Goal: Task Accomplishment & Management: Complete application form

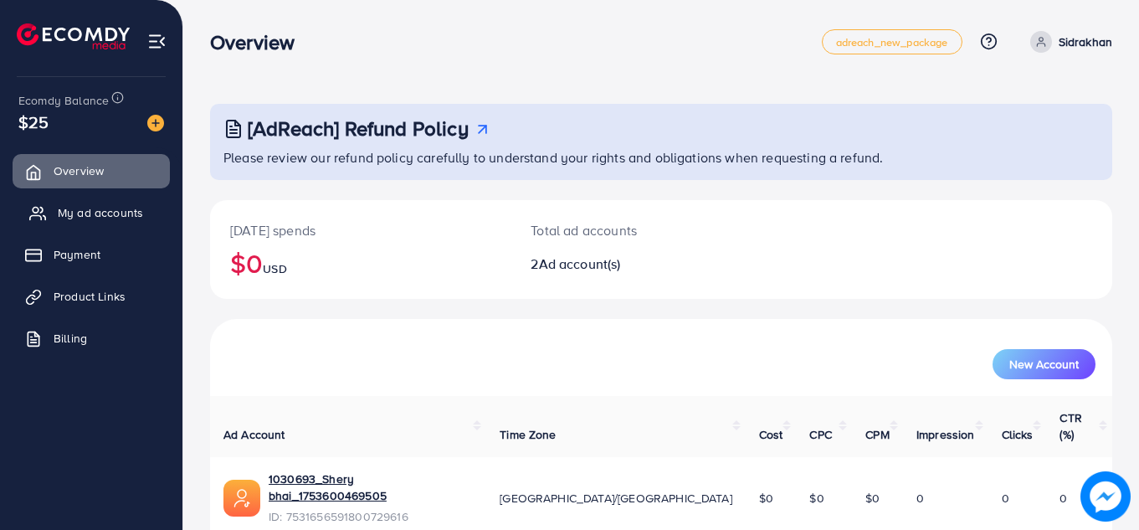
click at [95, 214] on span "My ad accounts" at bounding box center [100, 212] width 85 height 17
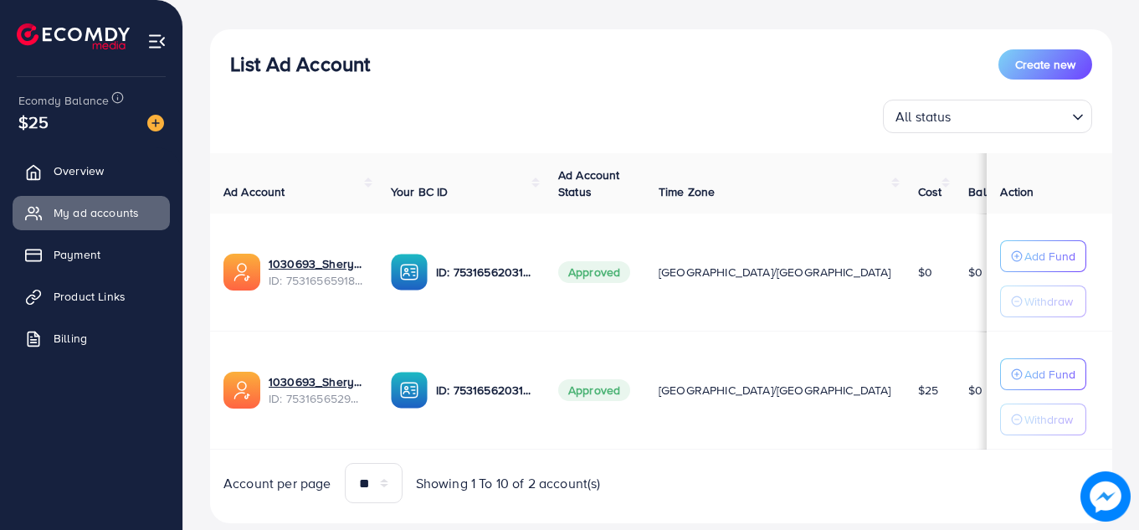
scroll to position [212, 0]
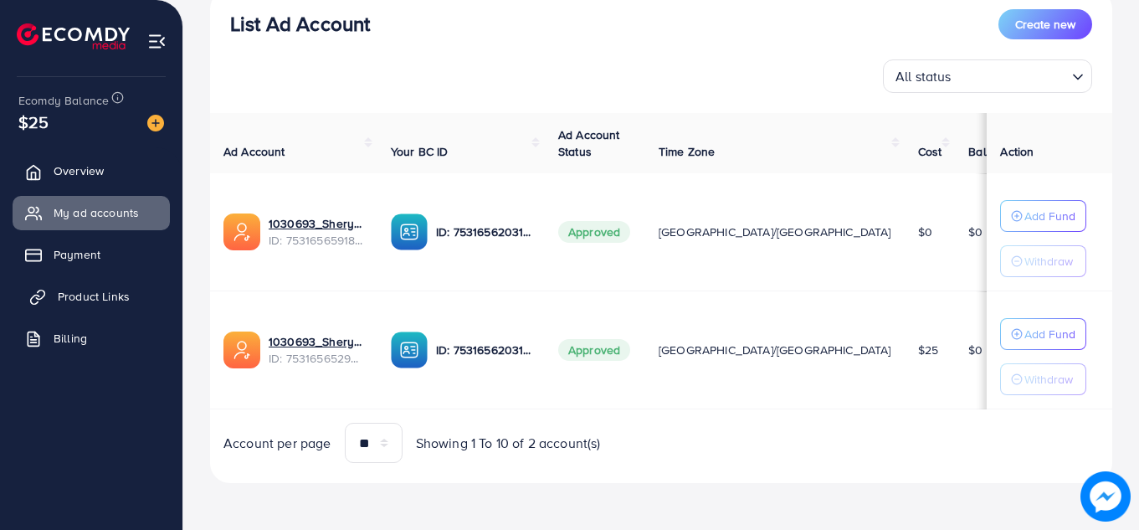
click at [106, 302] on span "Product Links" at bounding box center [94, 296] width 72 height 17
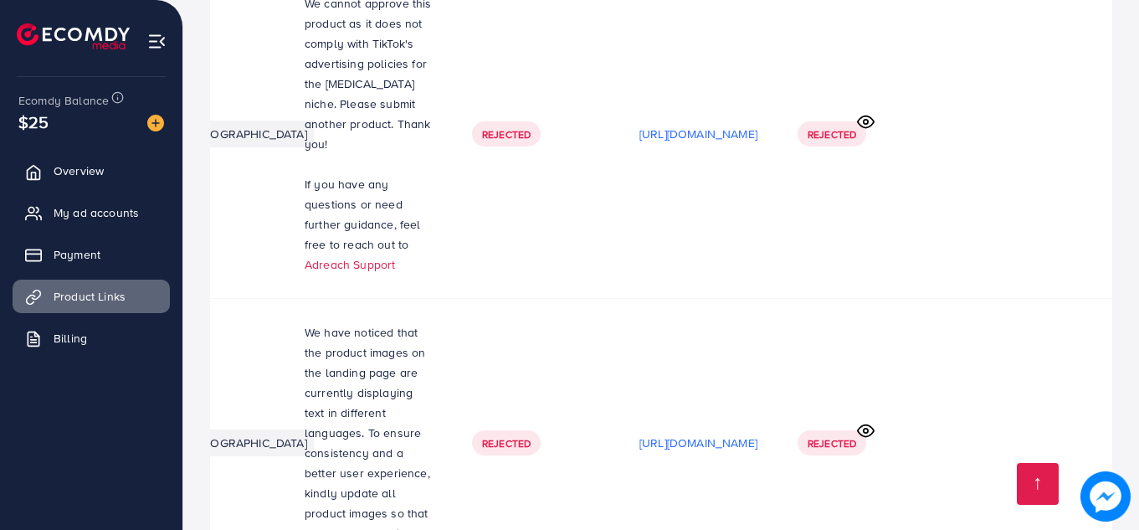
scroll to position [4604, 0]
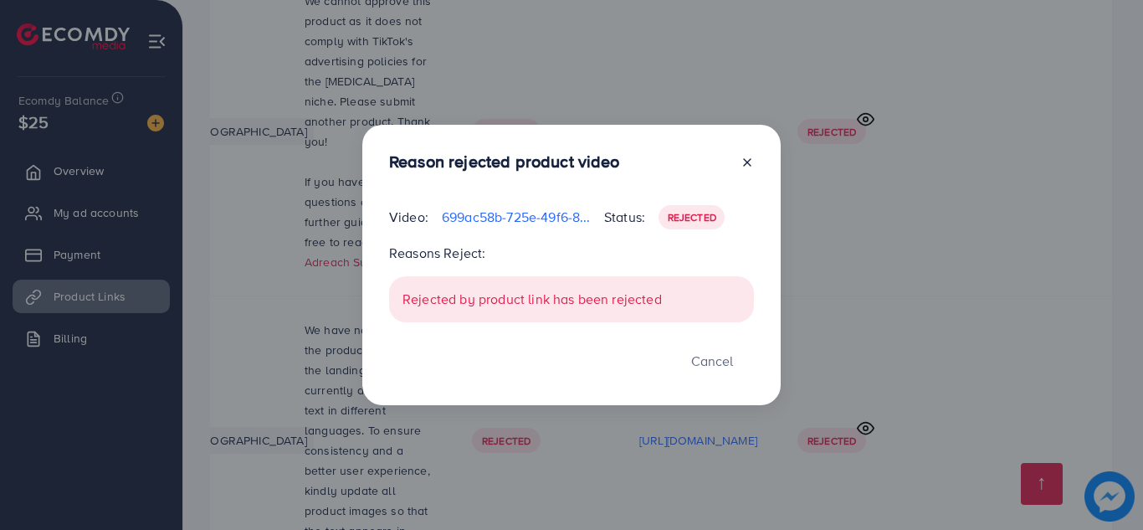
click at [746, 158] on icon at bounding box center [747, 162] width 13 height 13
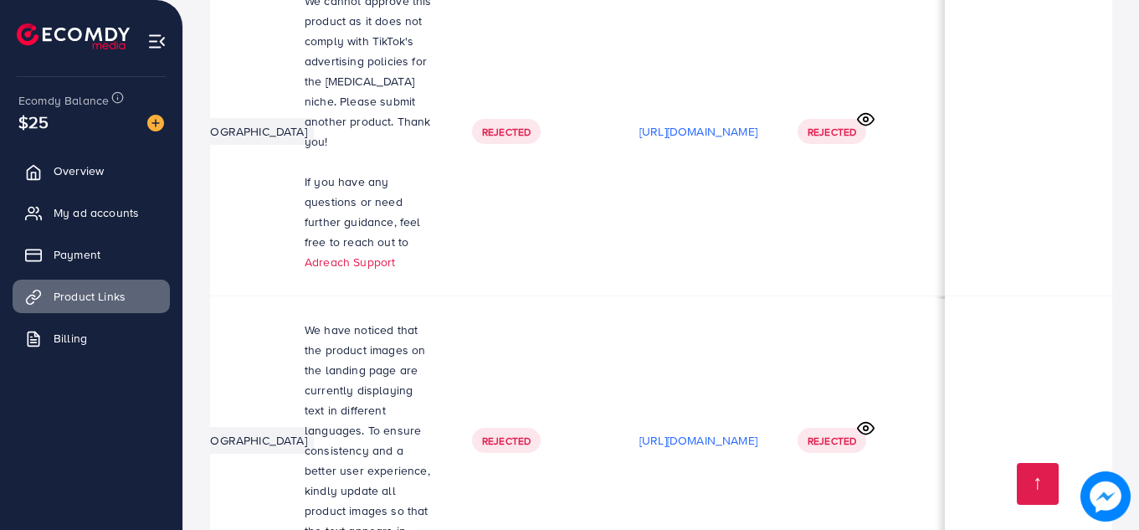
scroll to position [0, 0]
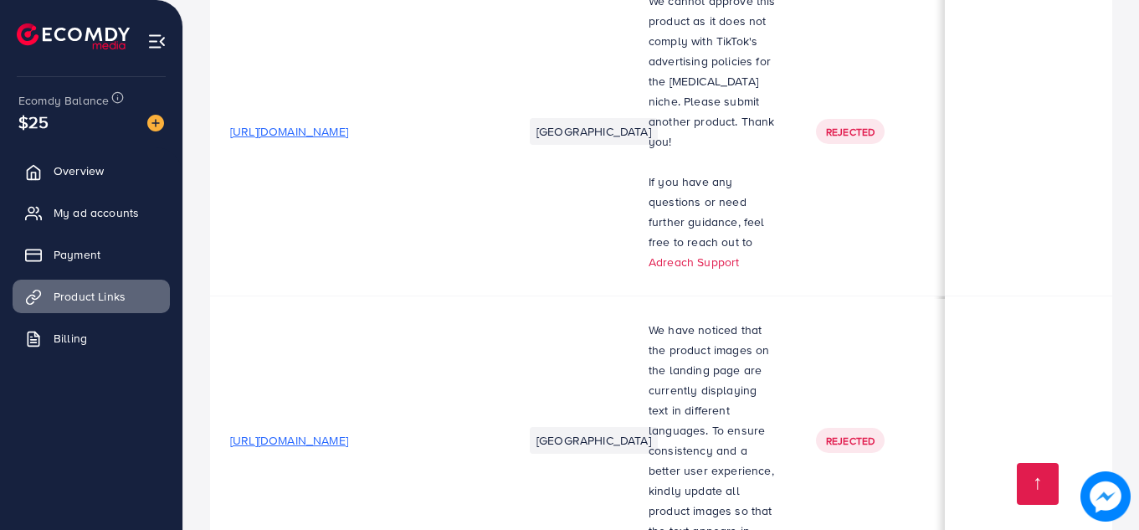
drag, startPoint x: 632, startPoint y: 132, endPoint x: 713, endPoint y: 205, distance: 109.1
copy p "As per TikTok's guidelines, healthcare products are restricted due to concerns …"
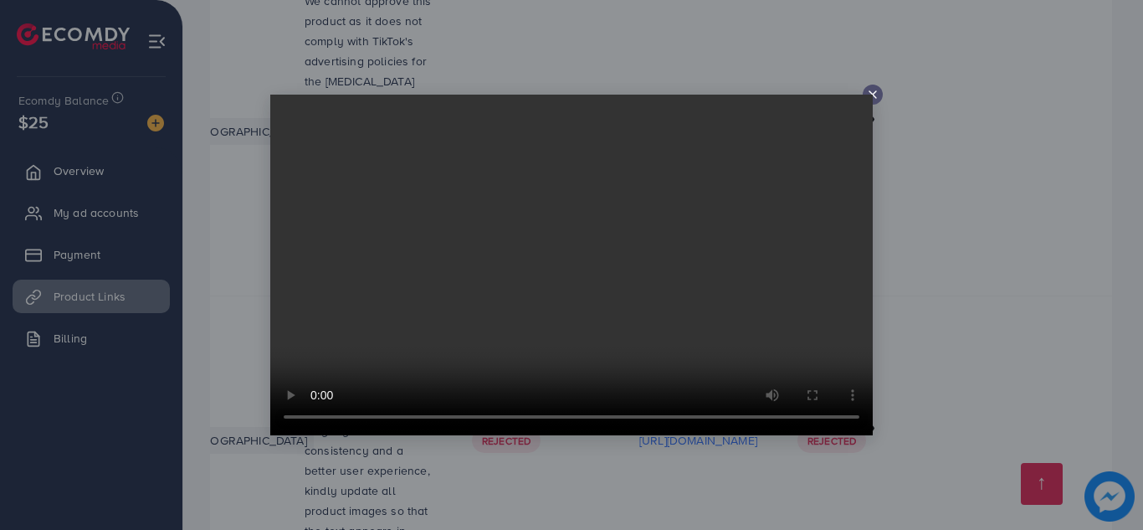
click at [869, 94] on icon at bounding box center [872, 94] width 13 height 13
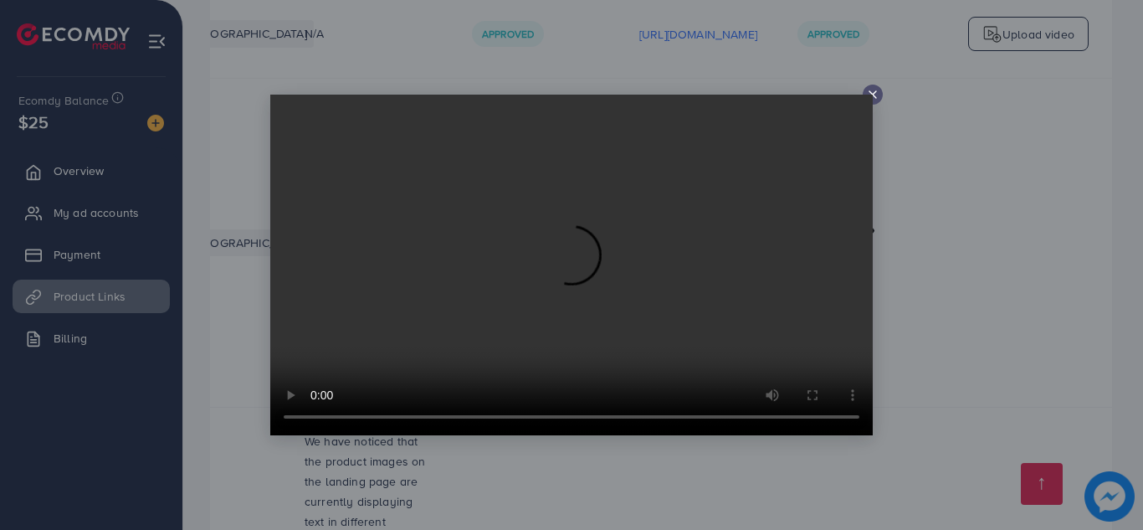
click at [871, 95] on video at bounding box center [571, 265] width 603 height 341
click at [872, 93] on icon at bounding box center [872, 94] width 13 height 13
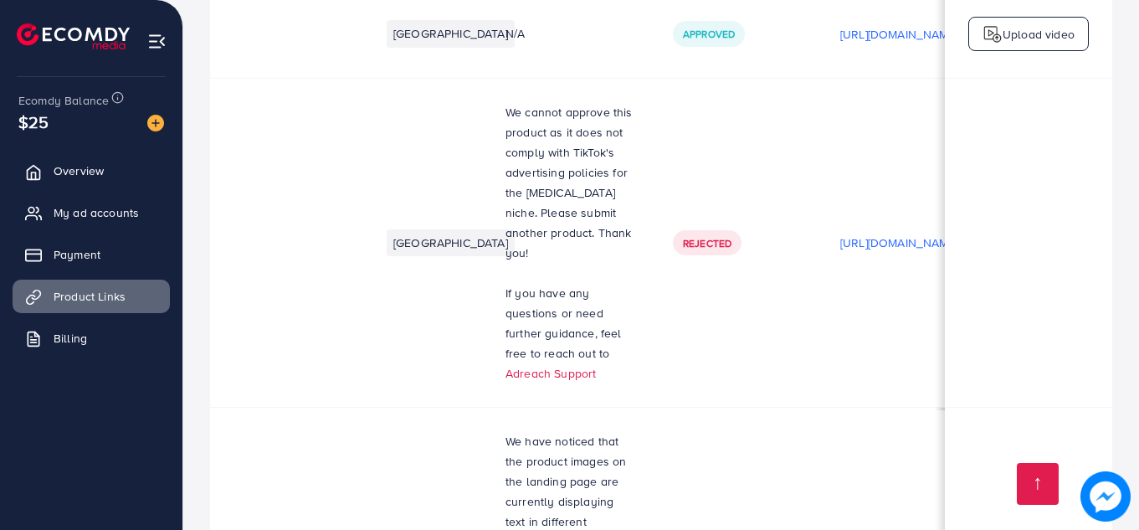
scroll to position [0, 0]
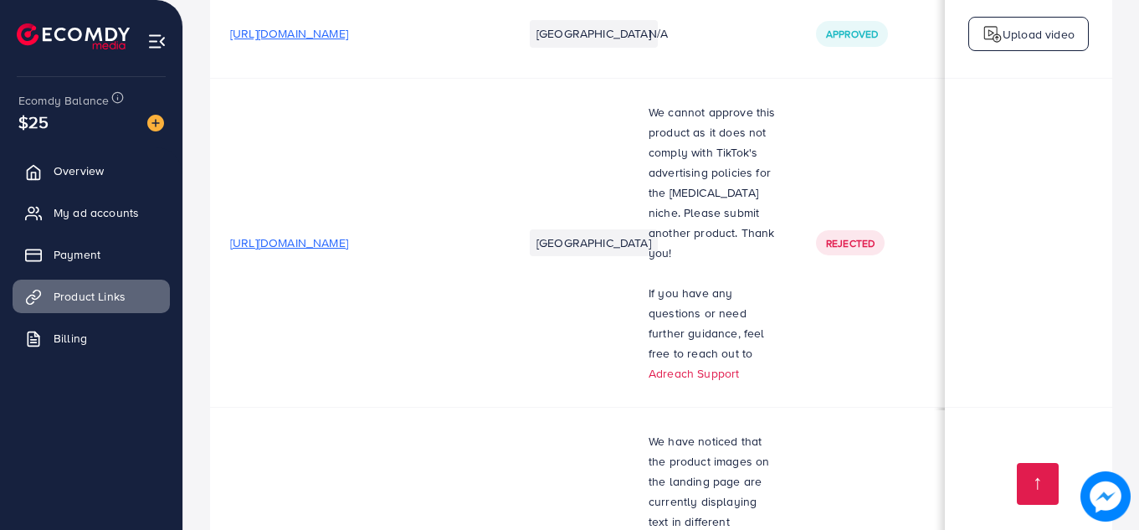
drag, startPoint x: 624, startPoint y: 118, endPoint x: 750, endPoint y: 209, distance: 155.9
copy p "As per TikTok's guidelines, healthcare products are restricted due to concerns …"
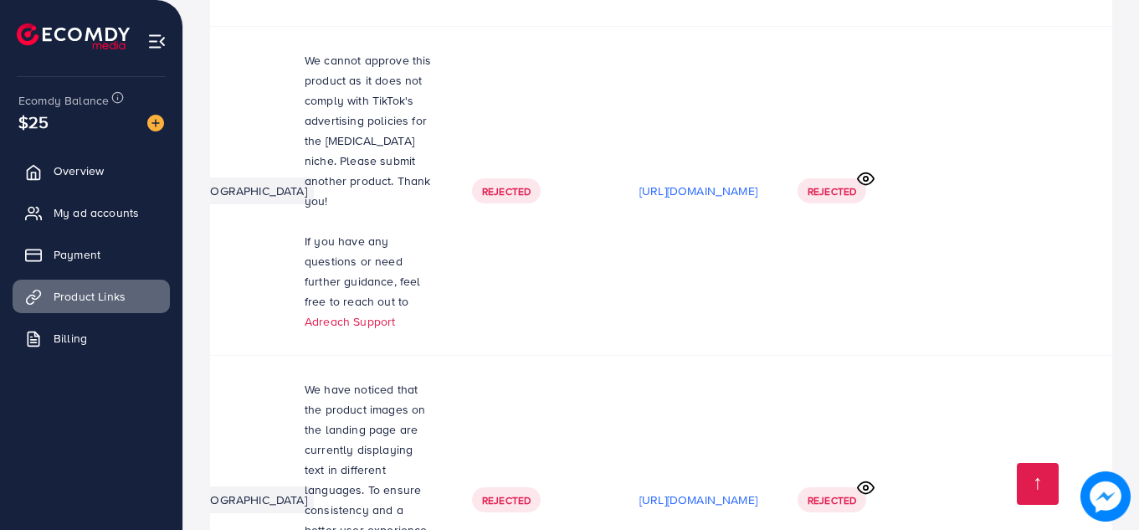
scroll to position [4562, 0]
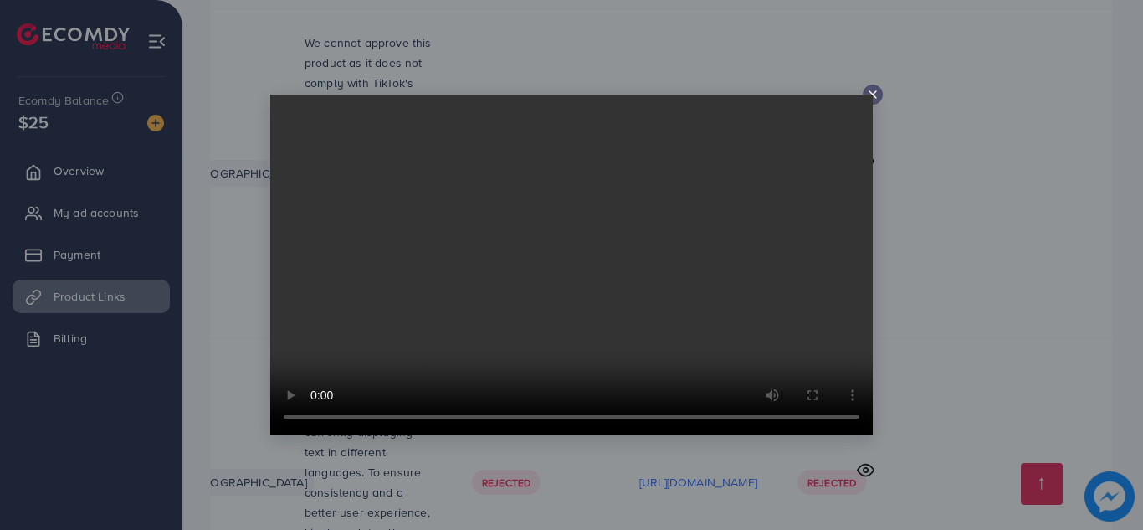
click at [876, 99] on icon at bounding box center [872, 94] width 13 height 13
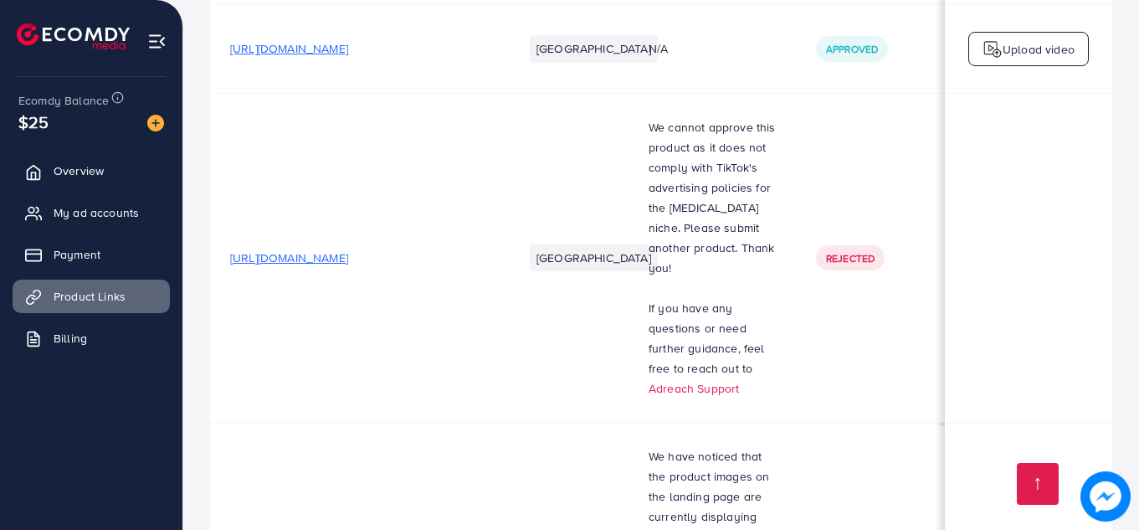
scroll to position [4604, 0]
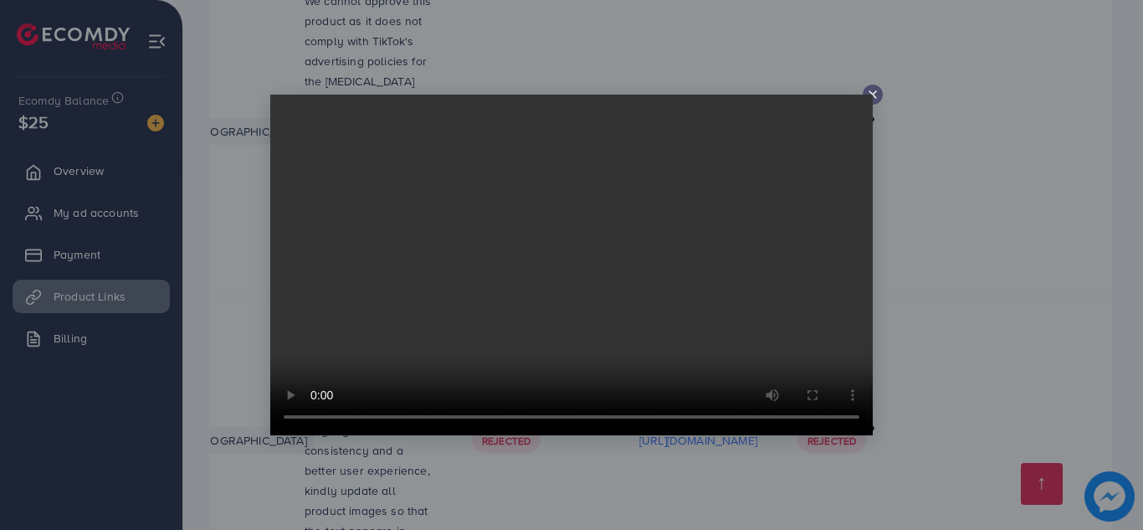
click at [869, 94] on icon at bounding box center [872, 94] width 13 height 13
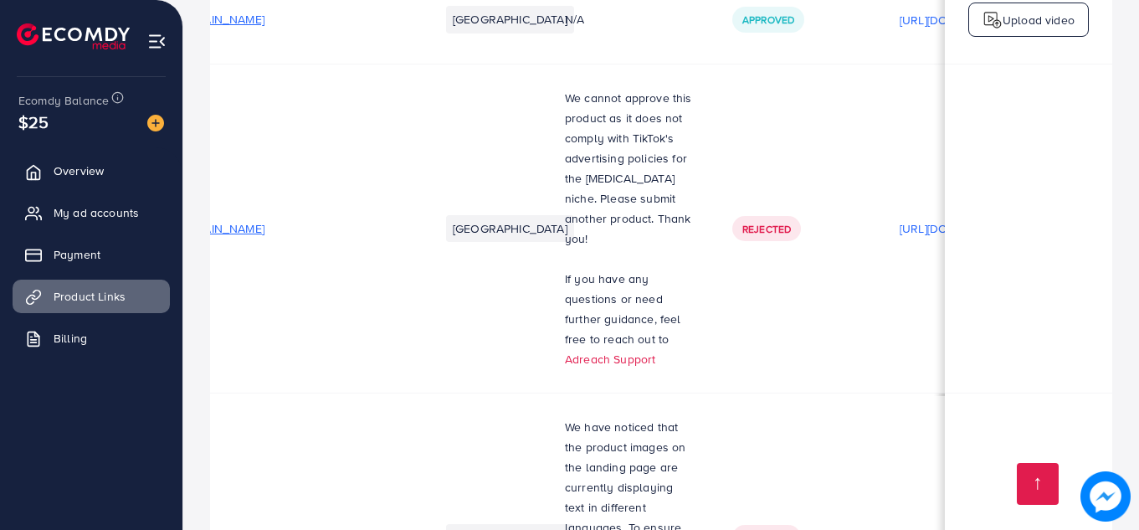
scroll to position [4506, 0]
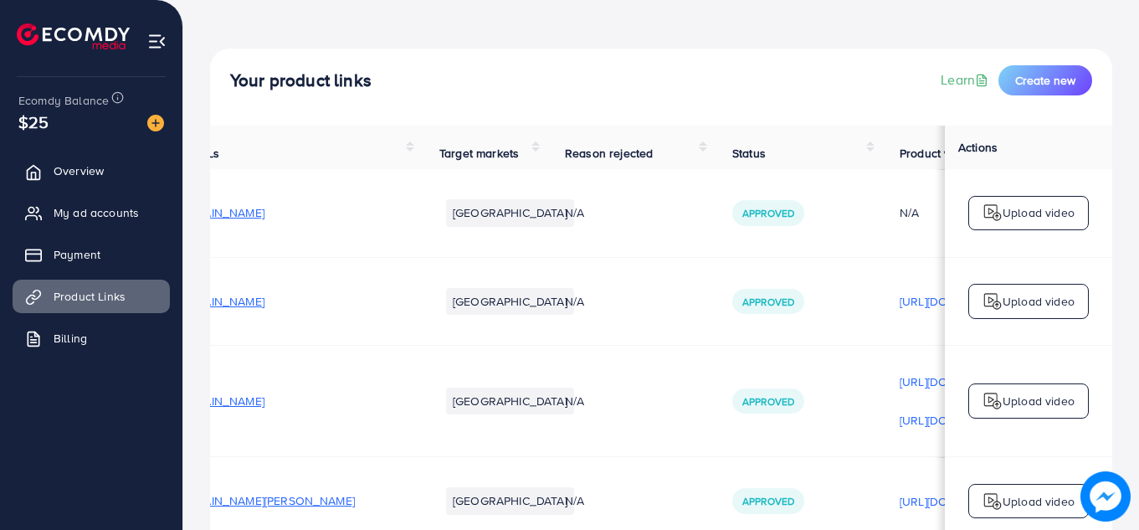
scroll to position [0, 0]
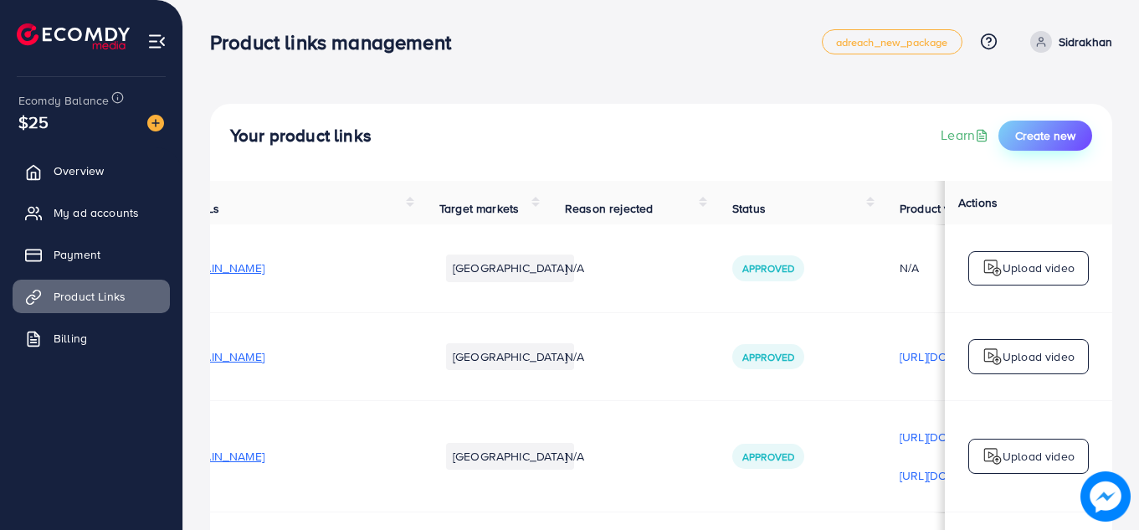
click at [1055, 131] on span "Create new" at bounding box center [1045, 135] width 60 height 17
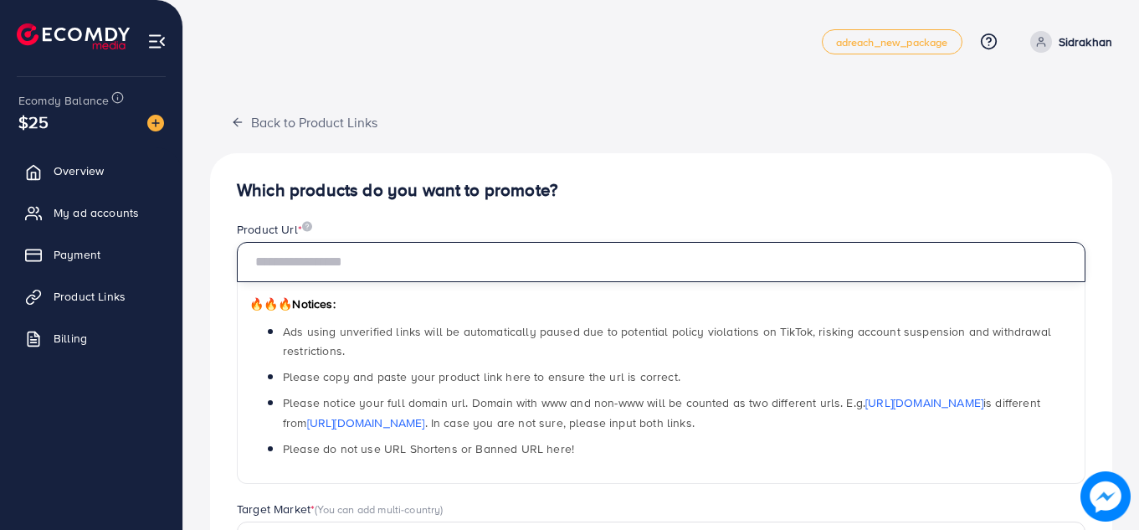
click at [818, 244] on input "text" at bounding box center [661, 262] width 849 height 40
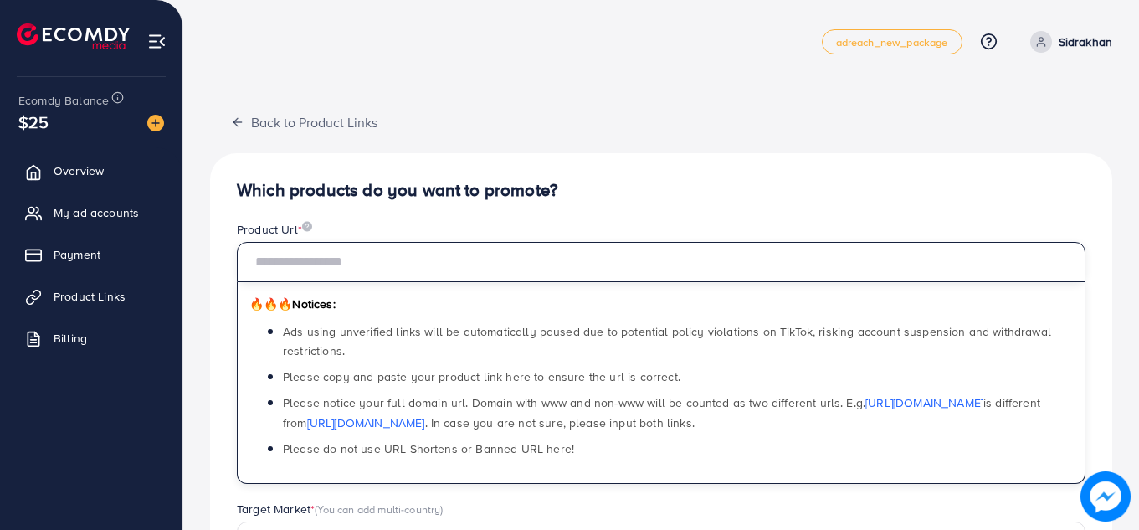
paste input "**********"
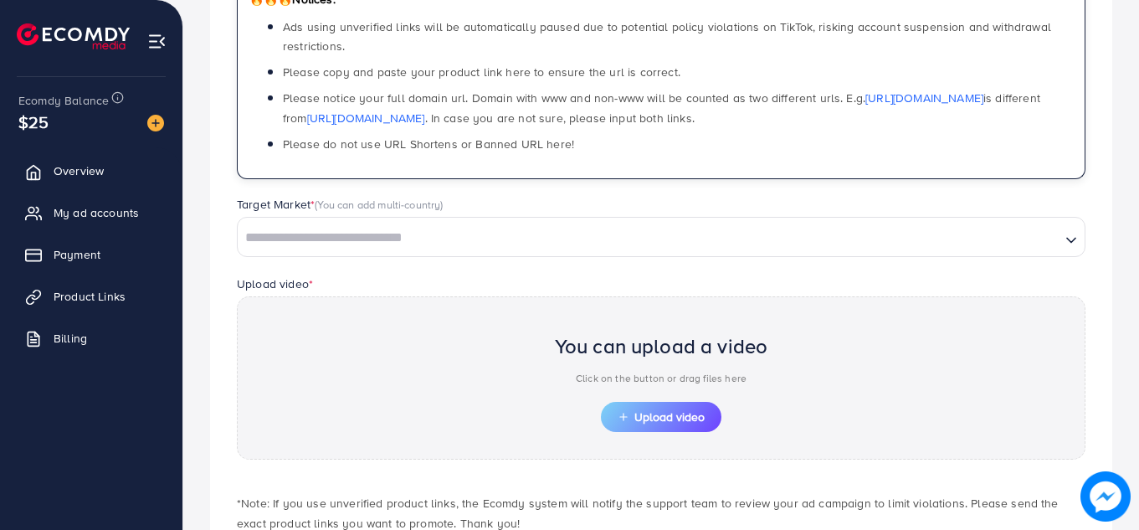
scroll to position [307, 0]
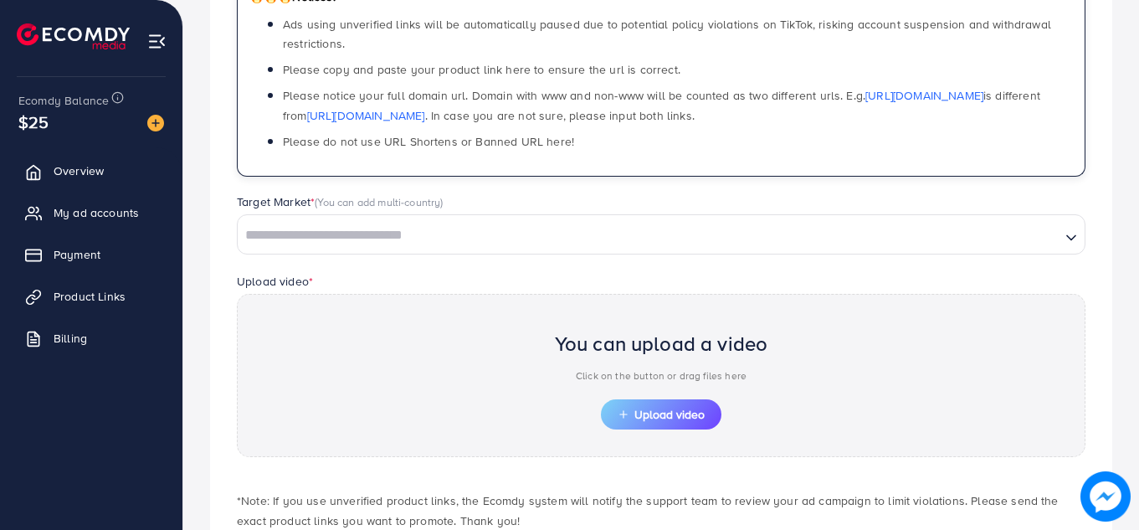
type input "**********"
click at [645, 239] on input "Search for option" at bounding box center [648, 236] width 819 height 26
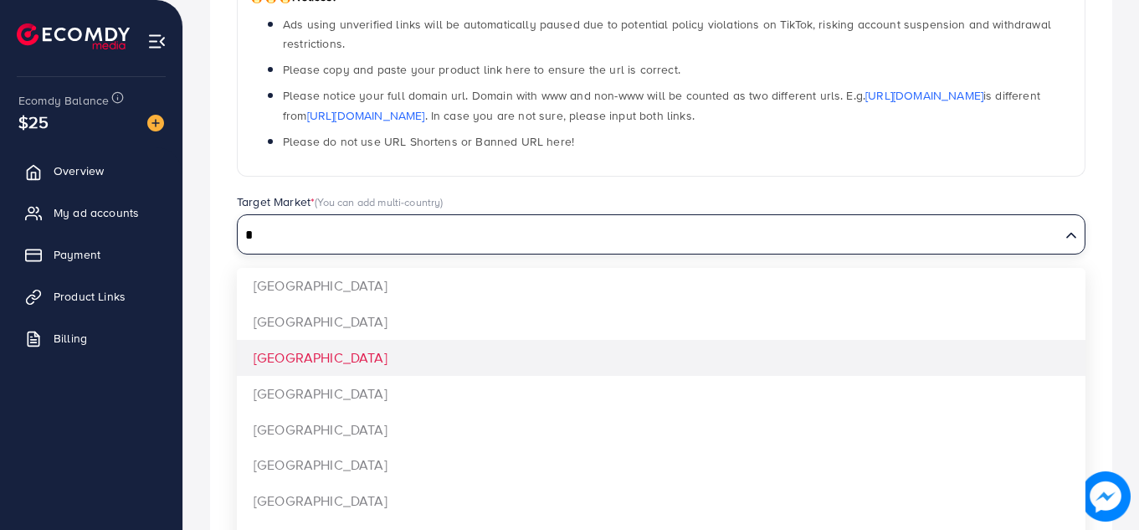
type input "*"
click at [522, 356] on div "**********" at bounding box center [661, 227] width 902 height 762
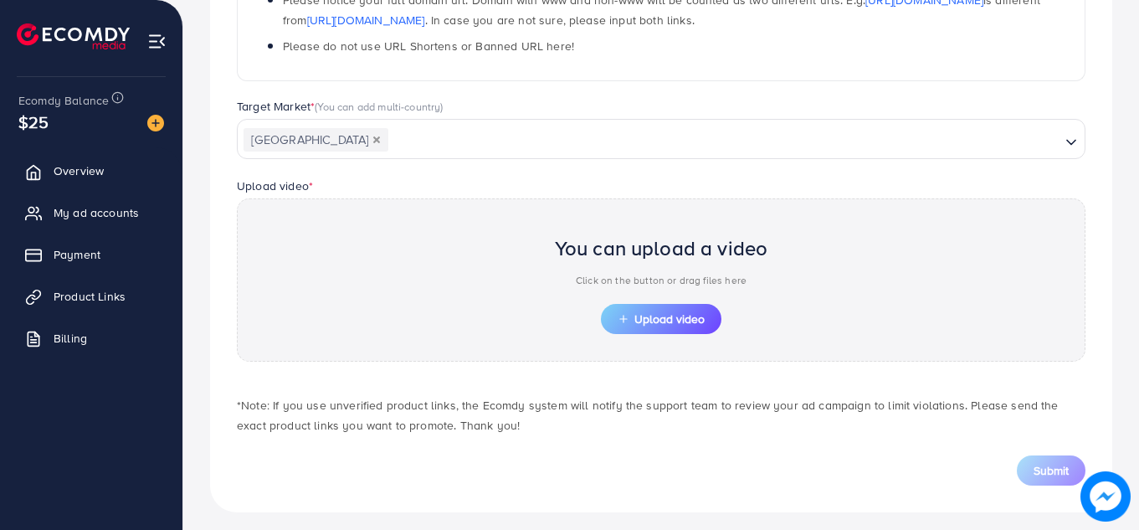
scroll to position [404, 0]
click at [637, 311] on span "Upload video" at bounding box center [661, 317] width 87 height 12
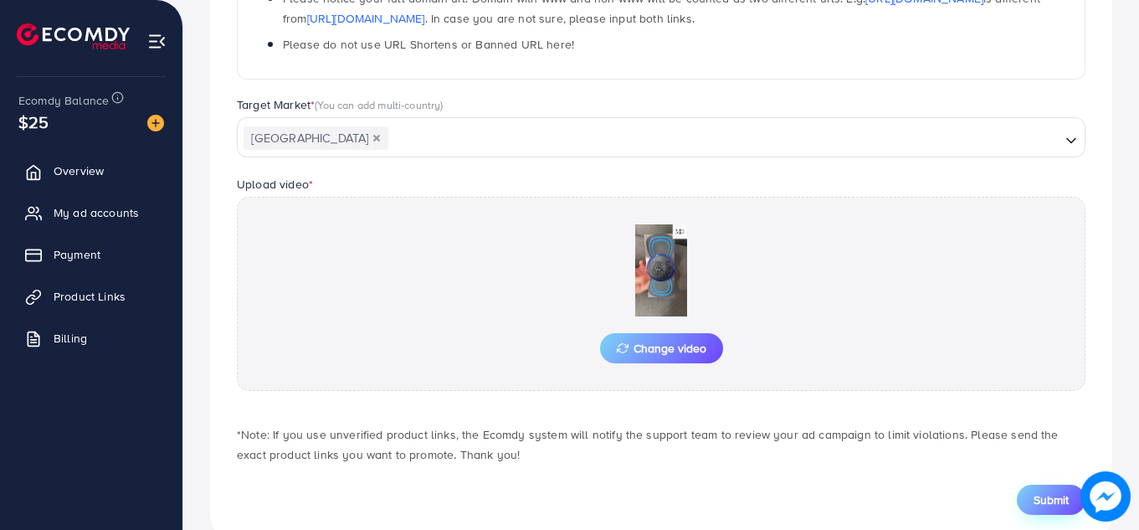
click at [1028, 490] on button "Submit" at bounding box center [1051, 500] width 69 height 30
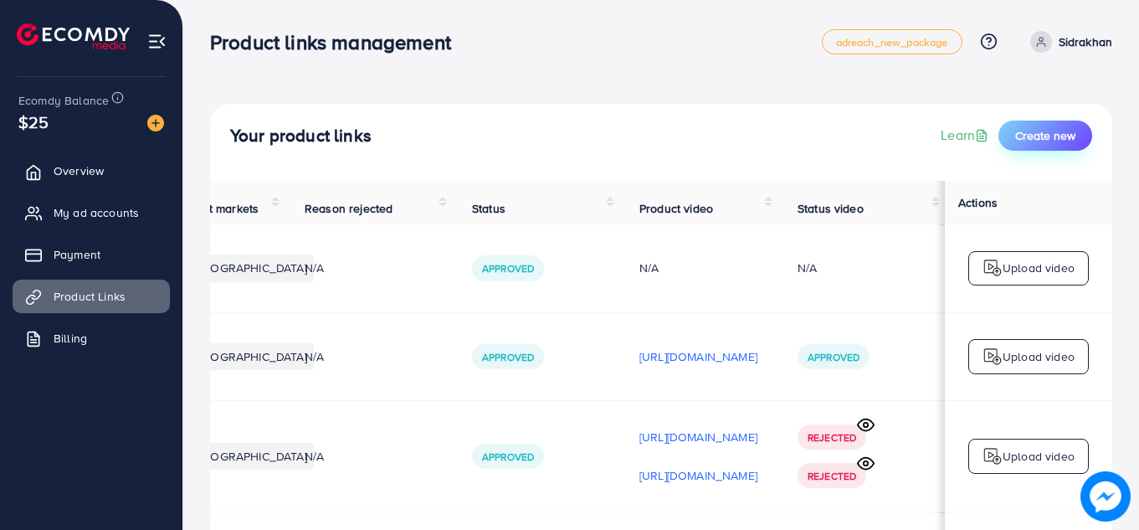
click at [1067, 129] on span "Create new" at bounding box center [1045, 135] width 60 height 17
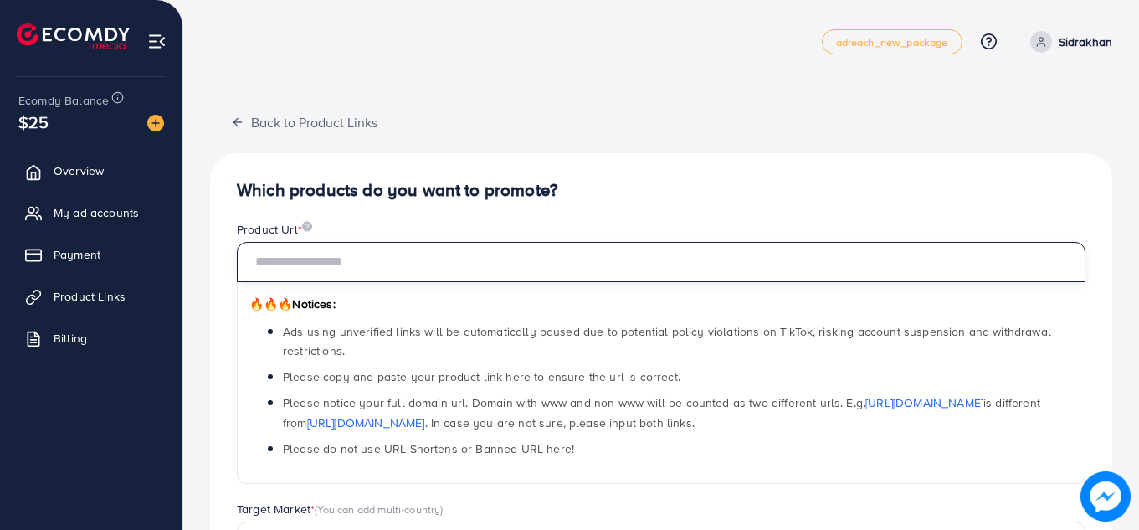
click at [793, 267] on input "text" at bounding box center [661, 262] width 849 height 40
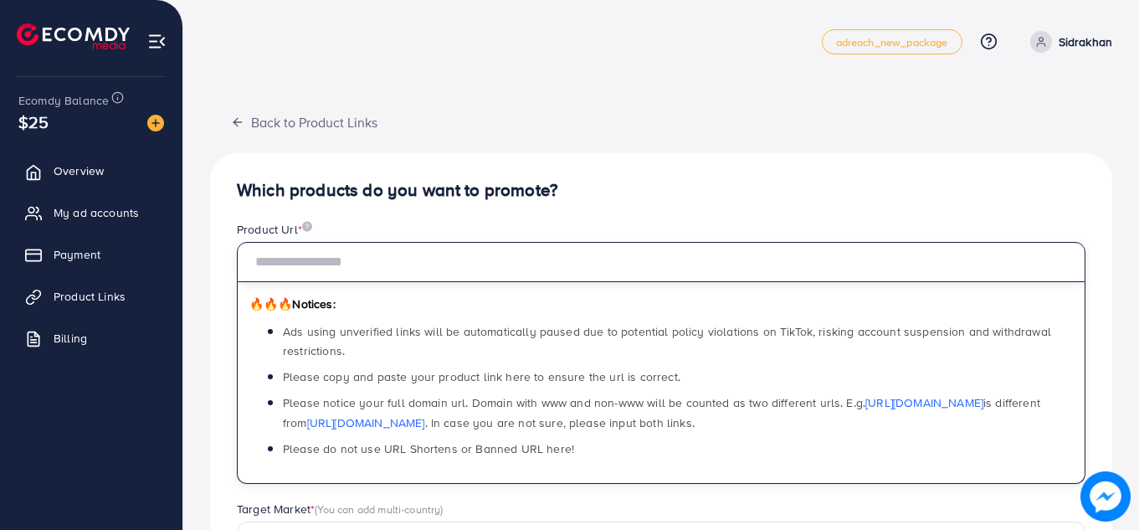
paste input "**********"
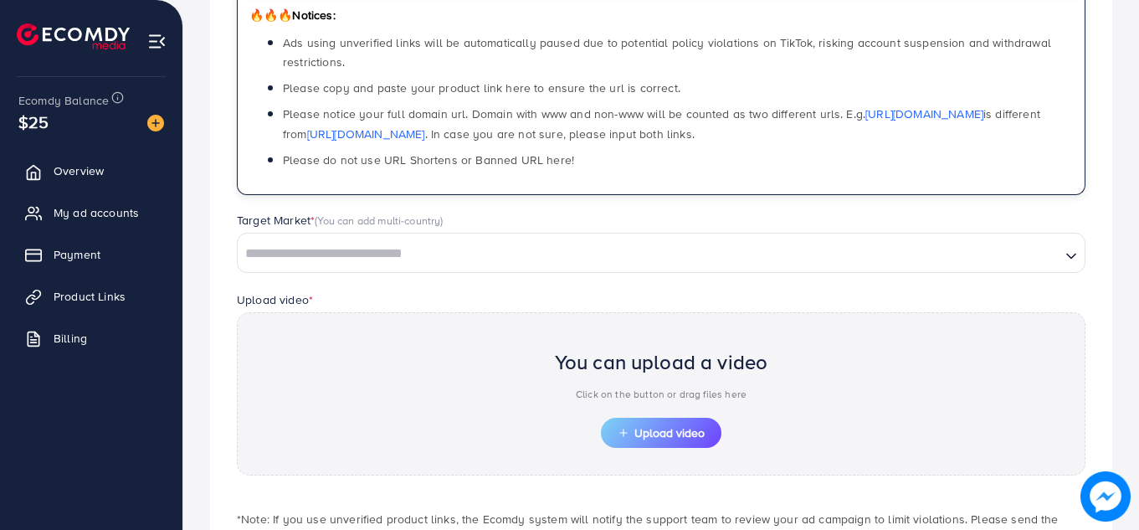
scroll to position [321, 0]
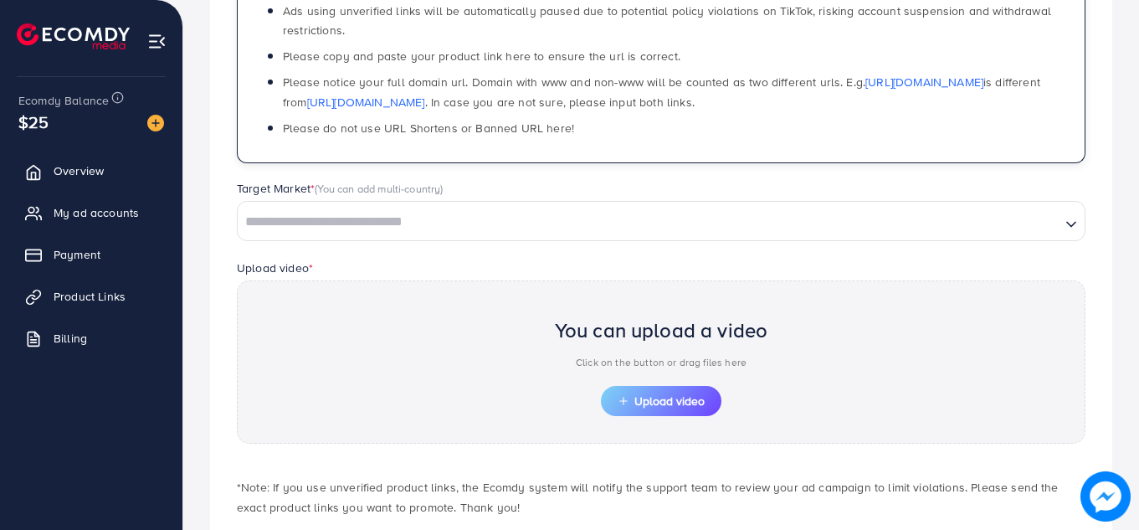
type input "**********"
click at [669, 218] on input "Search for option" at bounding box center [648, 222] width 819 height 26
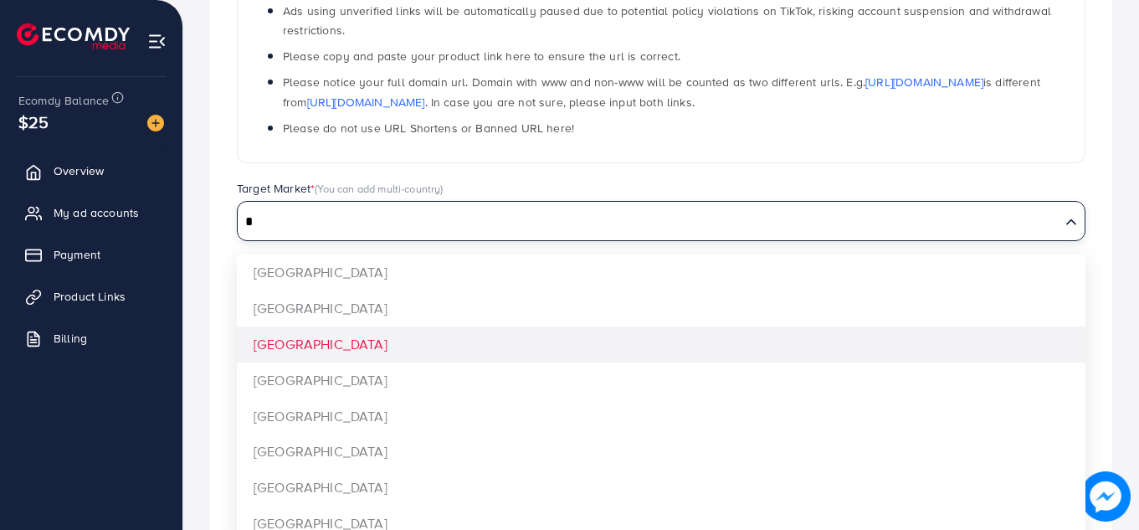
type input "*"
click at [589, 350] on div "**********" at bounding box center [661, 214] width 902 height 762
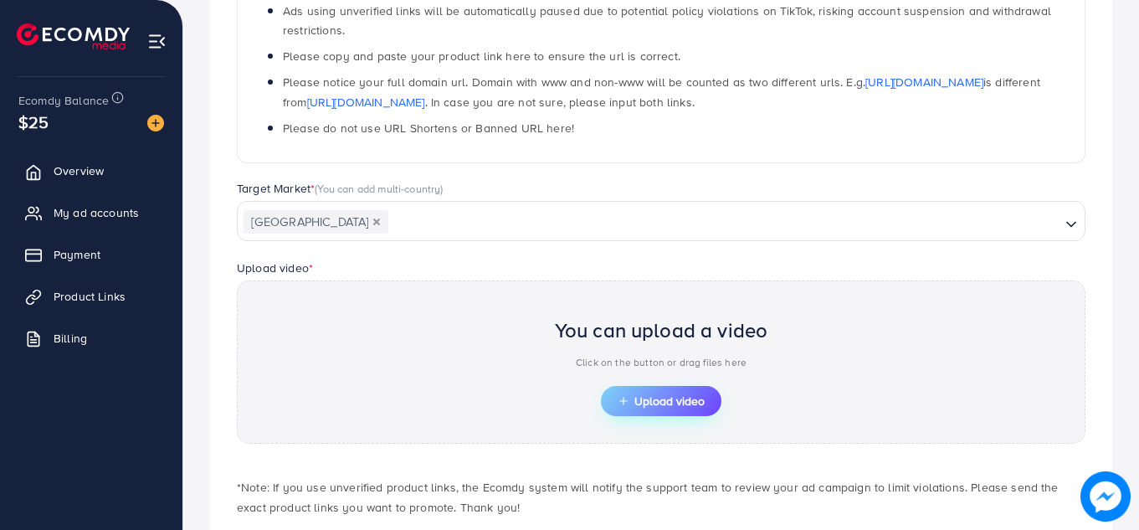
click at [647, 403] on span "Upload video" at bounding box center [661, 401] width 87 height 12
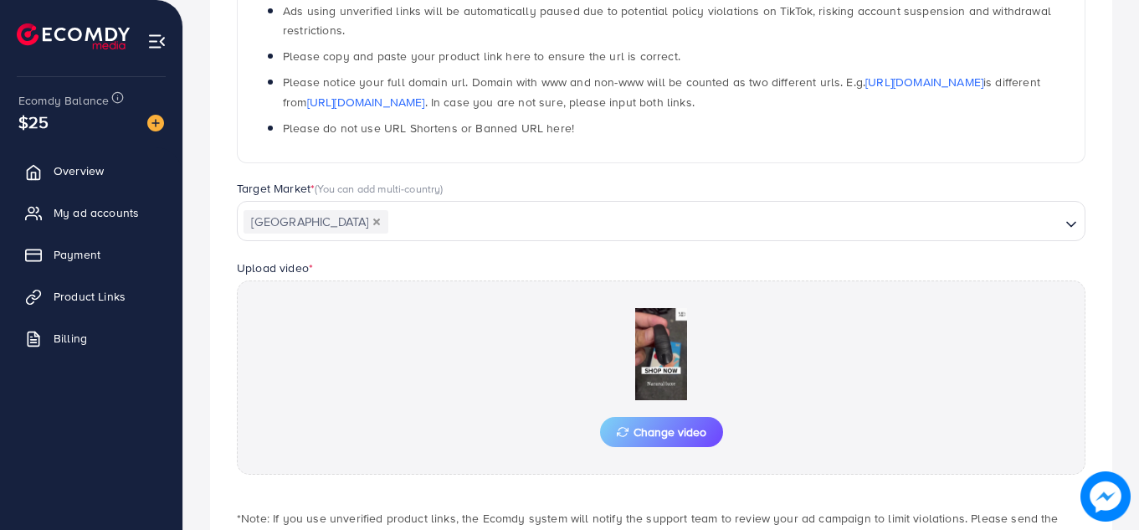
scroll to position [443, 0]
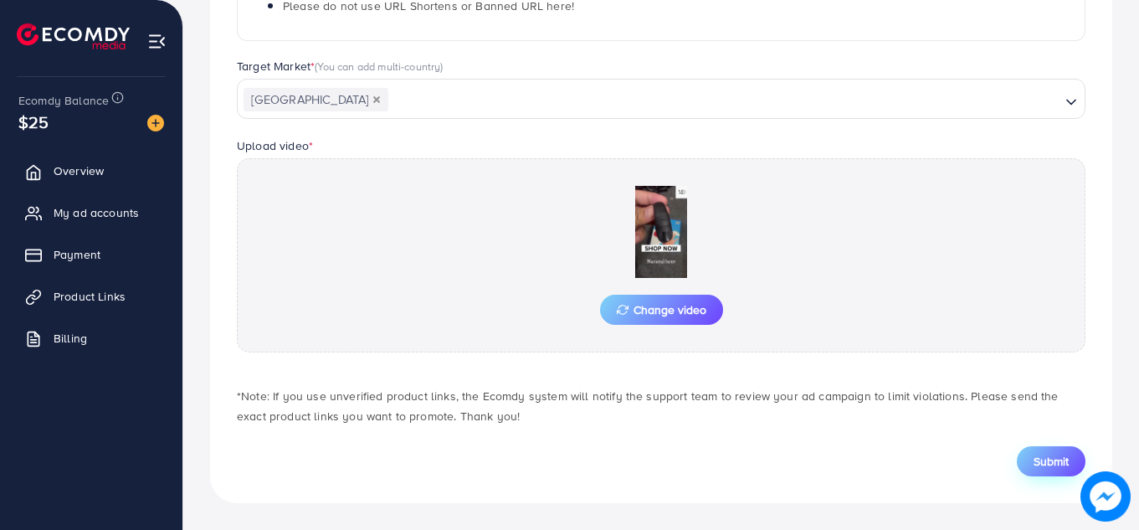
click at [1040, 470] on button "Submit" at bounding box center [1051, 461] width 69 height 30
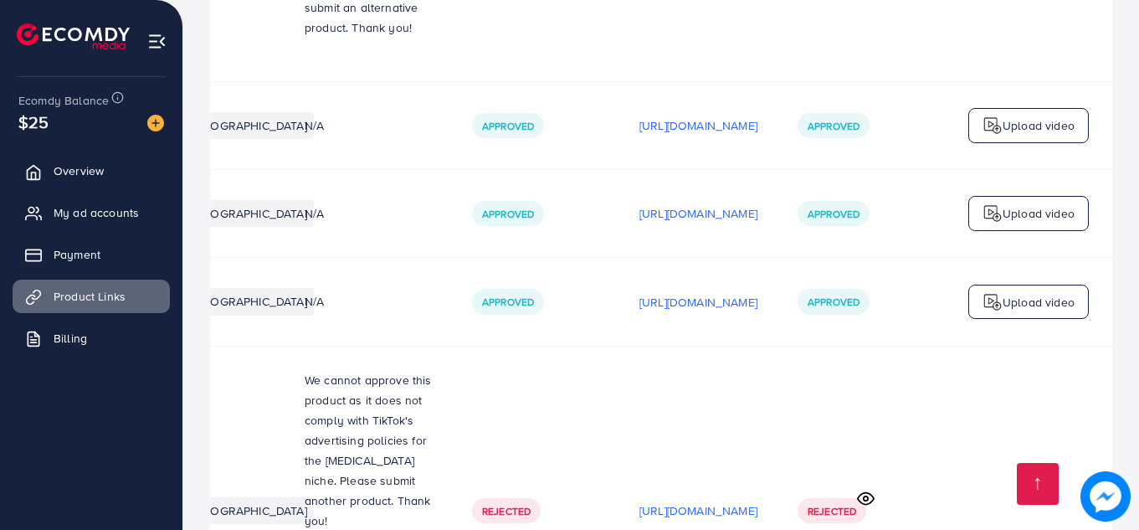
scroll to position [4779, 0]
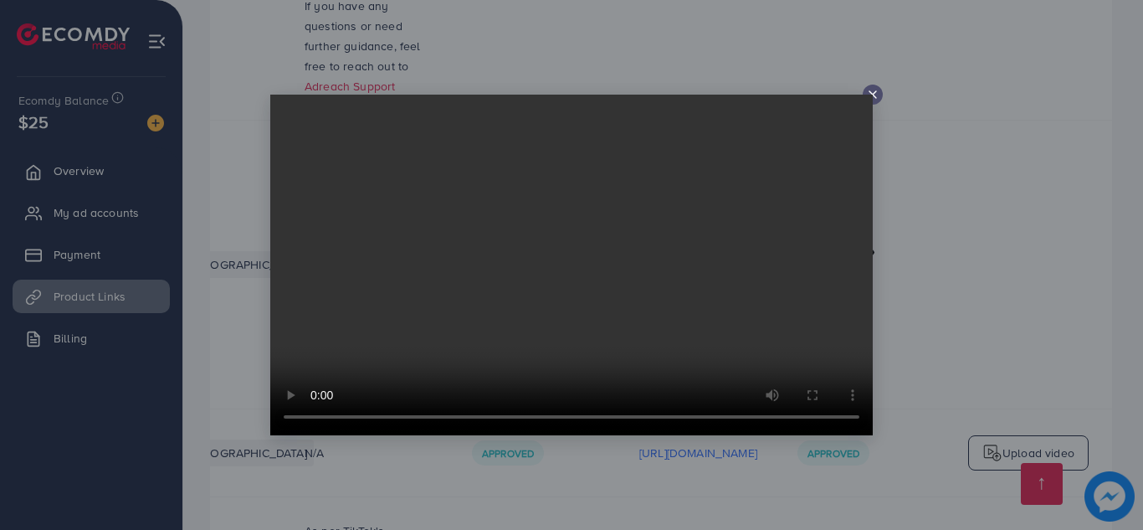
click at [873, 94] on icon at bounding box center [872, 94] width 13 height 13
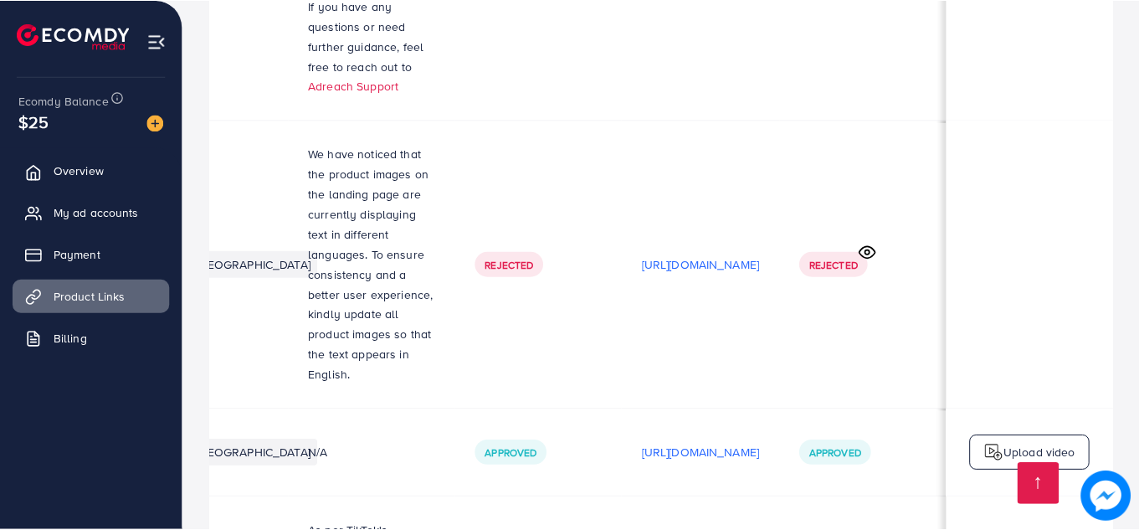
scroll to position [0, 503]
